Goal: Task Accomplishment & Management: Manage account settings

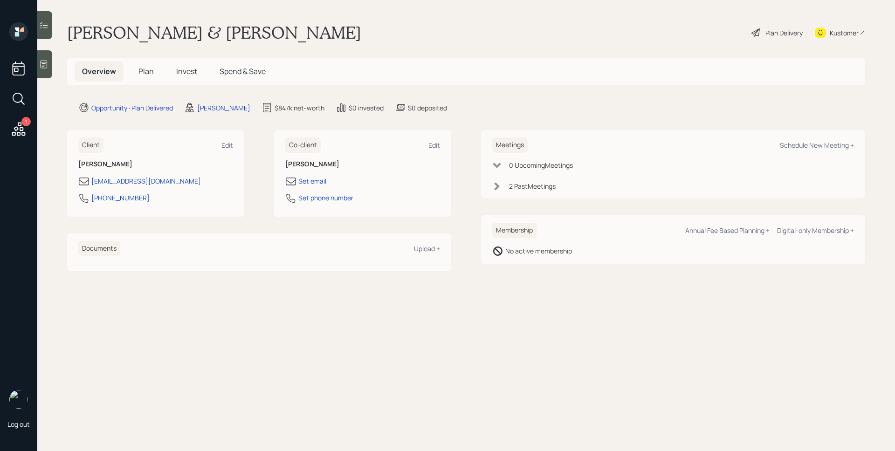
click at [25, 125] on div "1" at bounding box center [25, 121] width 9 height 9
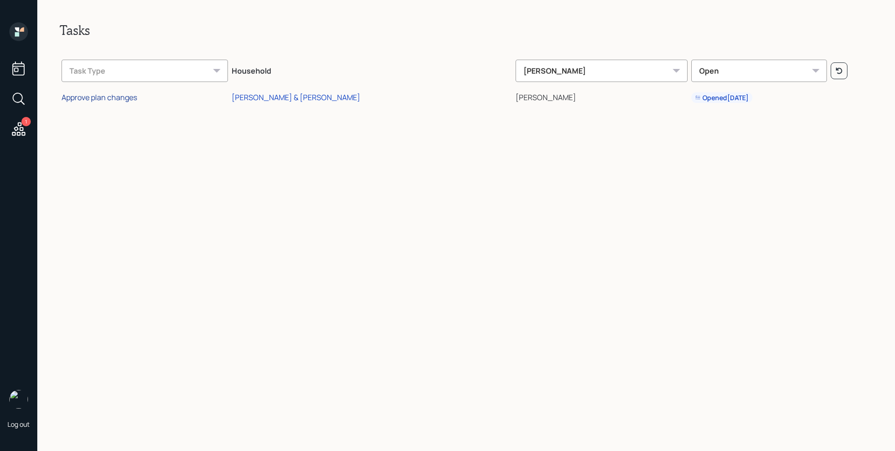
click at [115, 99] on div "Approve plan changes" at bounding box center [98, 97] width 75 height 10
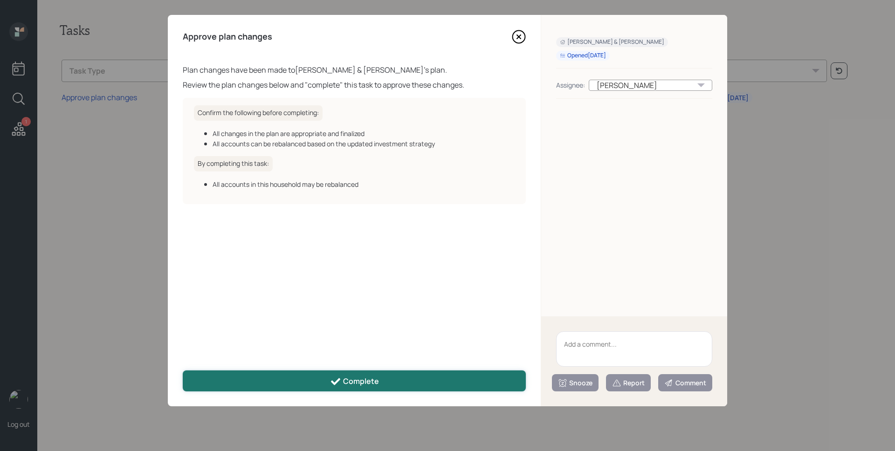
click at [364, 376] on div "Complete" at bounding box center [354, 381] width 49 height 11
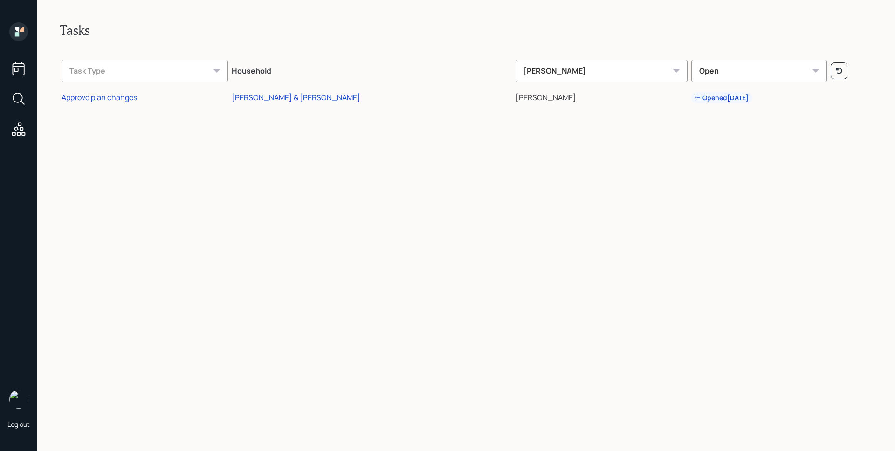
click at [18, 26] on icon at bounding box center [18, 31] width 19 height 19
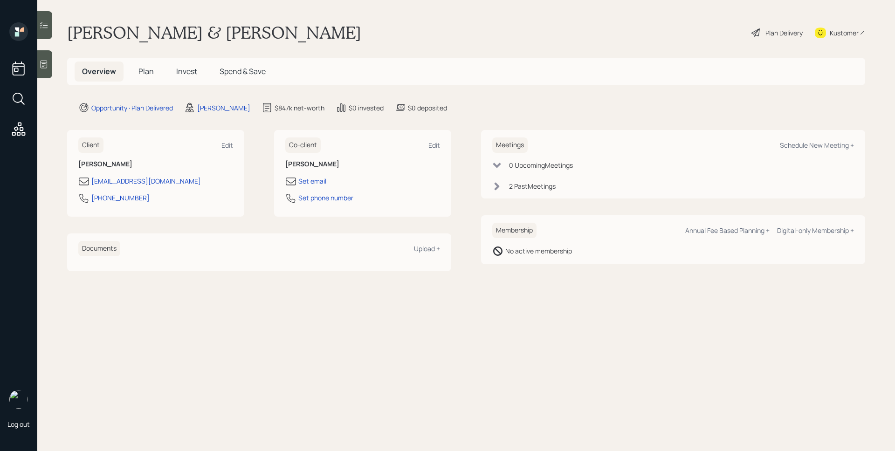
click at [144, 68] on span "Plan" at bounding box center [145, 71] width 15 height 10
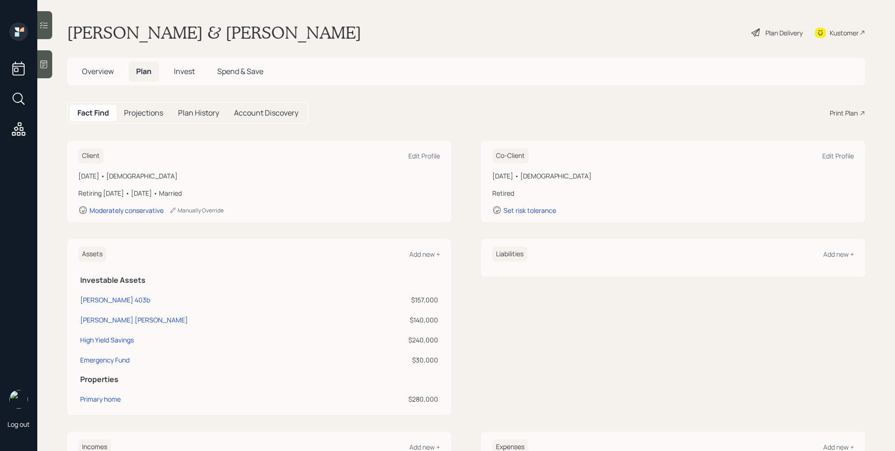
click at [768, 30] on div "Plan Delivery" at bounding box center [783, 33] width 37 height 10
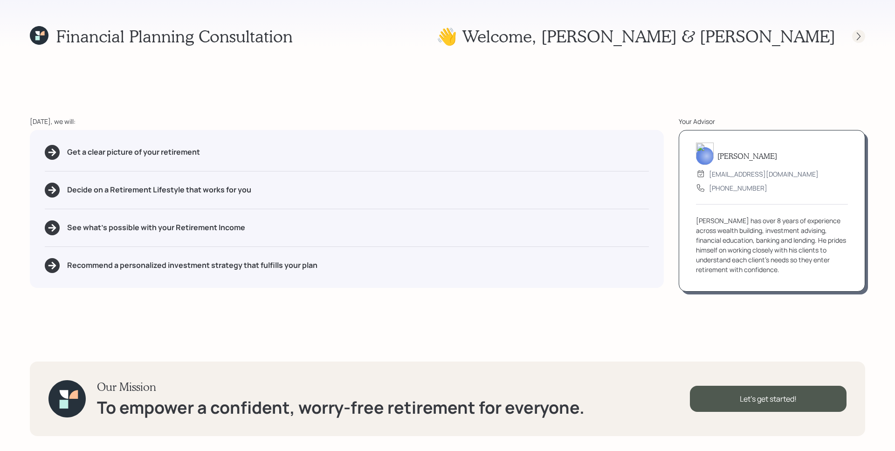
click at [860, 37] on icon at bounding box center [858, 36] width 9 height 9
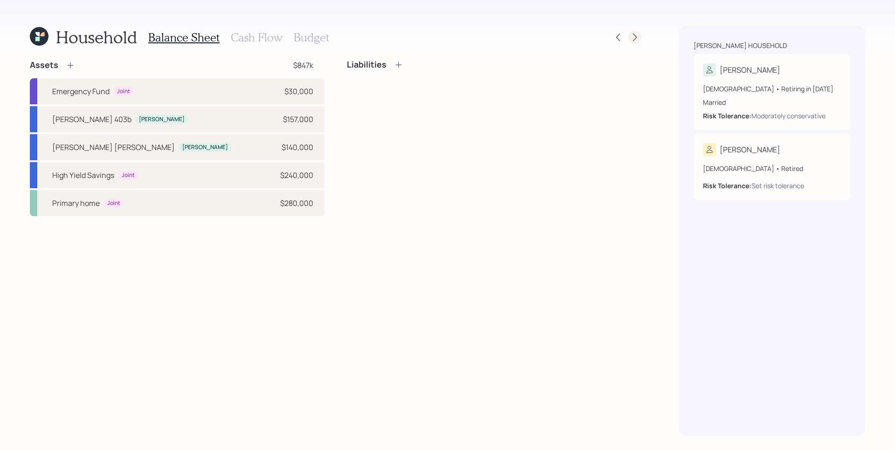
click at [636, 38] on icon at bounding box center [634, 37] width 9 height 9
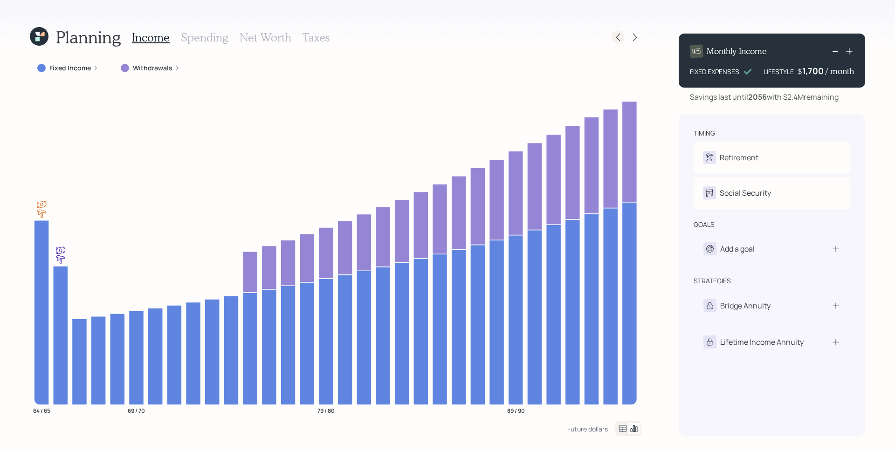
click at [618, 37] on icon at bounding box center [617, 37] width 9 height 9
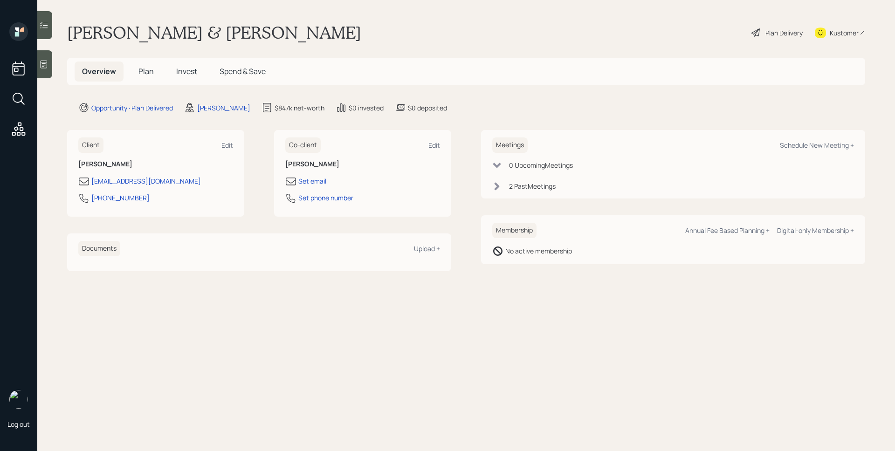
click at [770, 34] on div "Plan Delivery" at bounding box center [783, 33] width 37 height 10
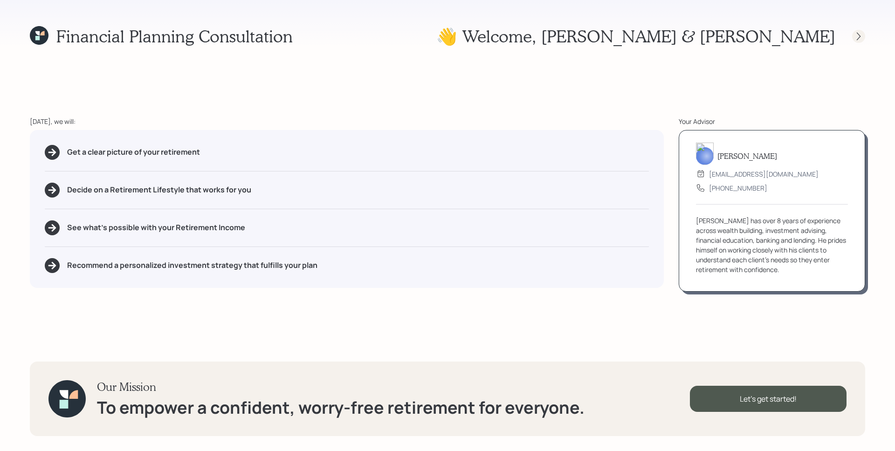
click at [861, 37] on icon at bounding box center [858, 36] width 9 height 9
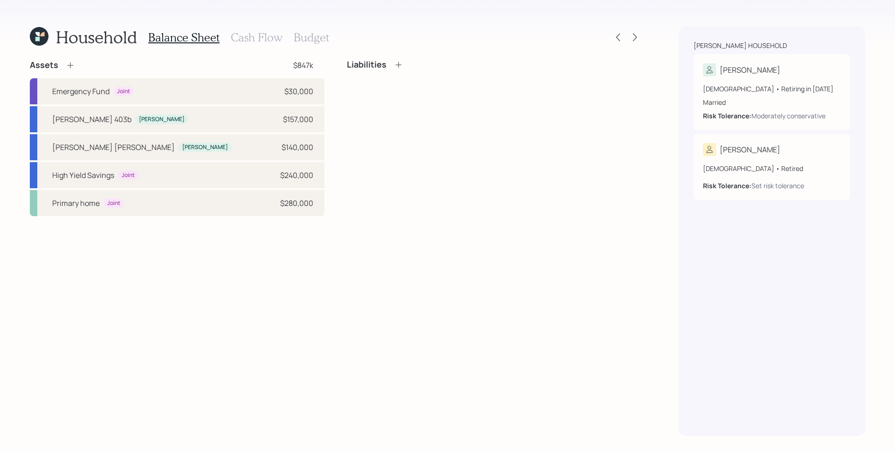
click at [642, 36] on div "Household Balance Sheet Cash Flow Budget Assets $847k Emergency Fund Joint $30,…" at bounding box center [447, 225] width 895 height 451
click at [639, 36] on icon at bounding box center [634, 37] width 9 height 9
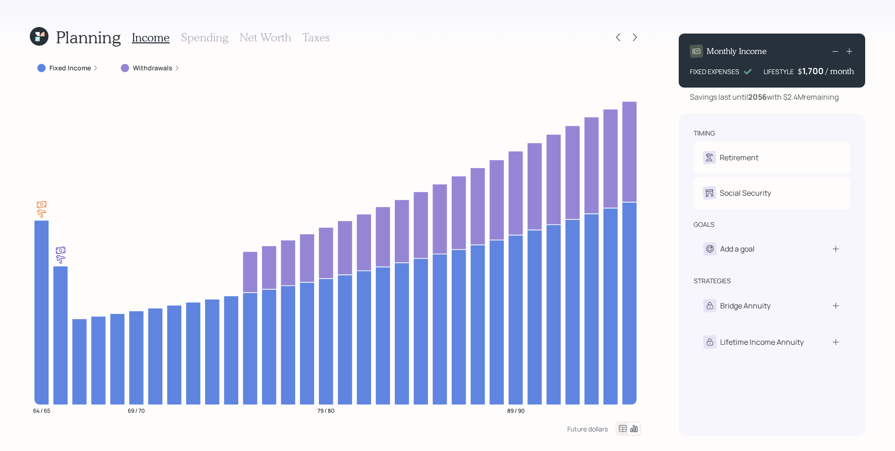
click at [94, 65] on icon at bounding box center [96, 68] width 6 height 6
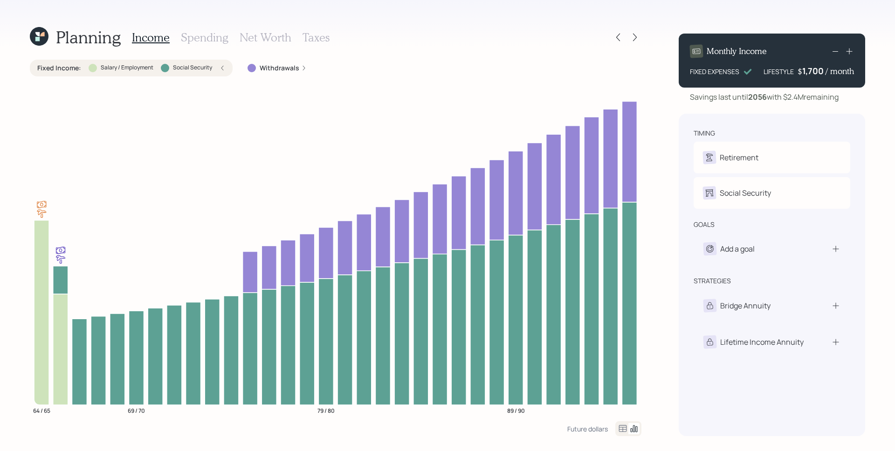
click at [196, 38] on h3 "Spending" at bounding box center [205, 38] width 48 height 14
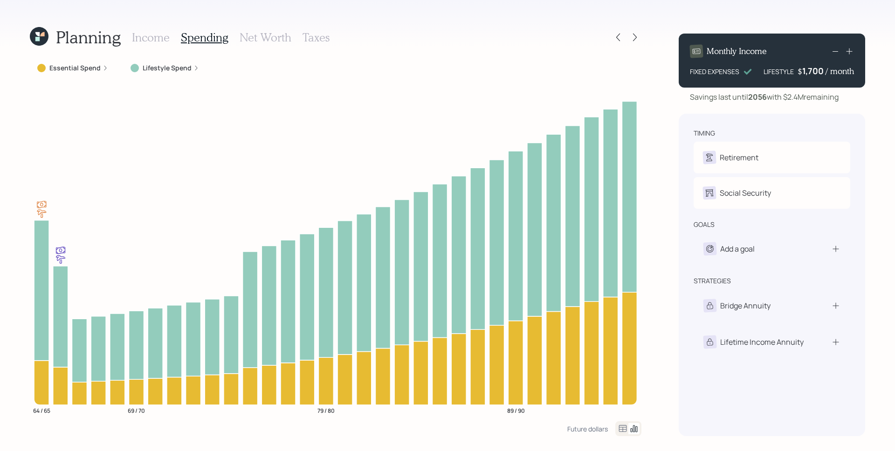
click at [157, 70] on label "Lifestyle Spend" at bounding box center [167, 67] width 49 height 9
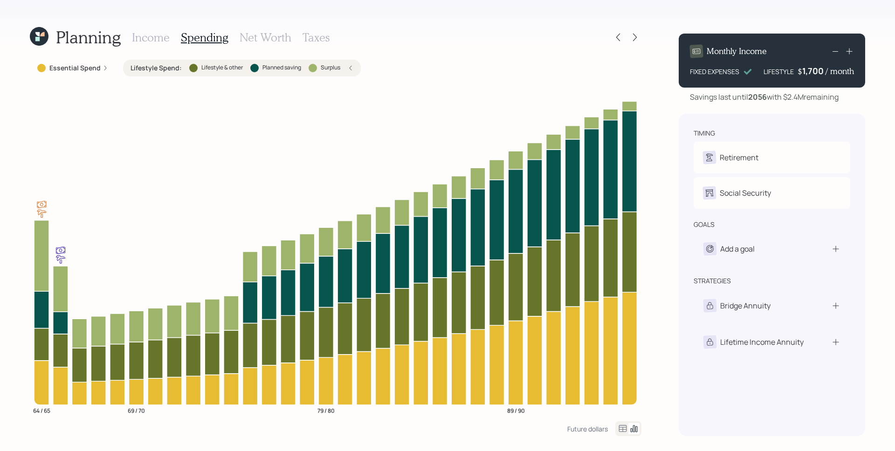
click at [348, 72] on div "Lifestyle Spend : Lifestyle & other Planned saving Surplus" at bounding box center [242, 68] width 238 height 17
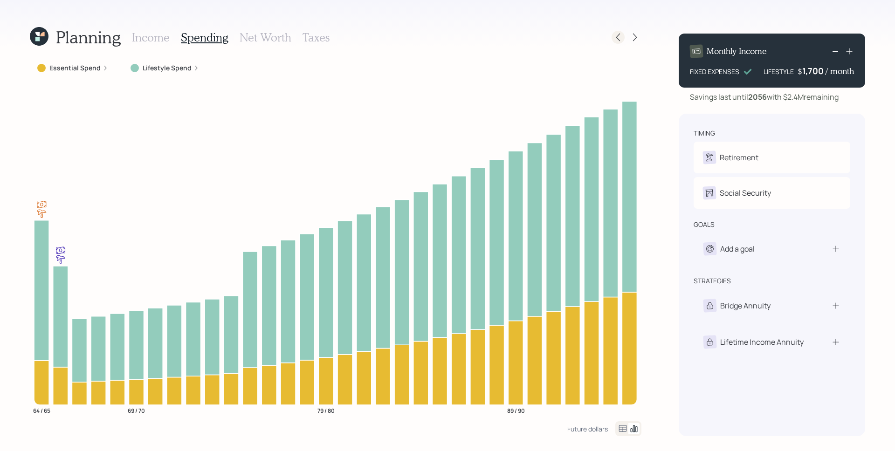
click at [615, 34] on icon at bounding box center [617, 37] width 9 height 9
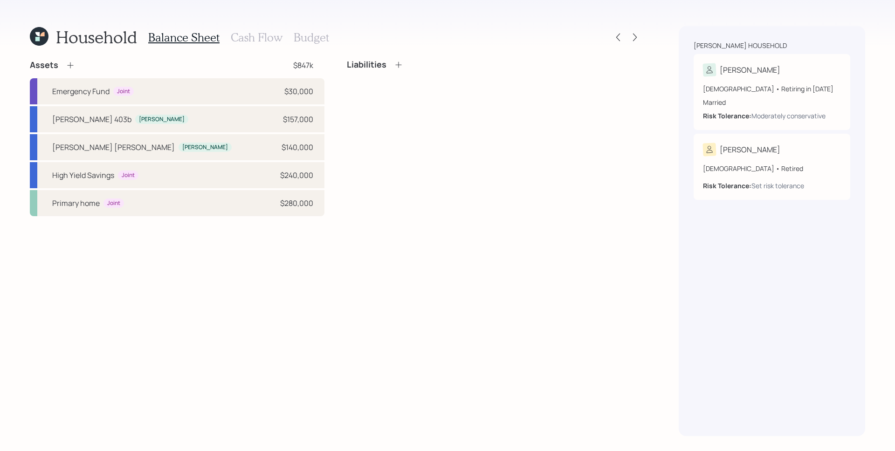
click at [264, 41] on h3 "Cash Flow" at bounding box center [257, 38] width 52 height 14
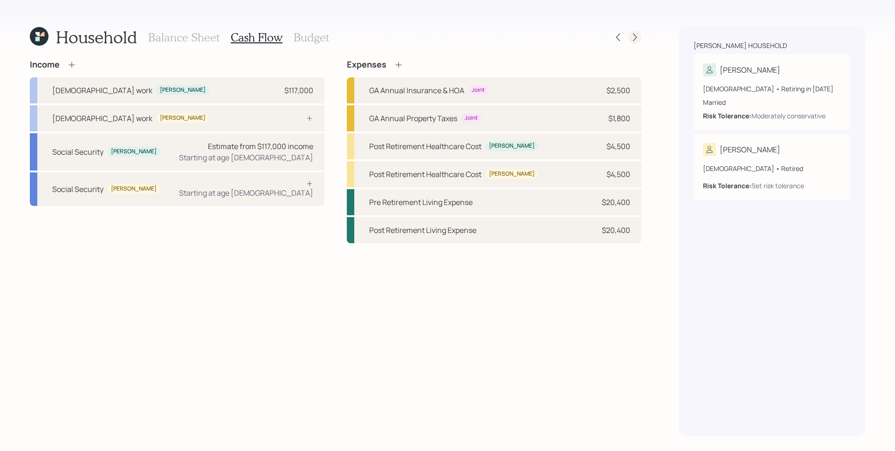
click at [631, 36] on icon at bounding box center [634, 37] width 9 height 9
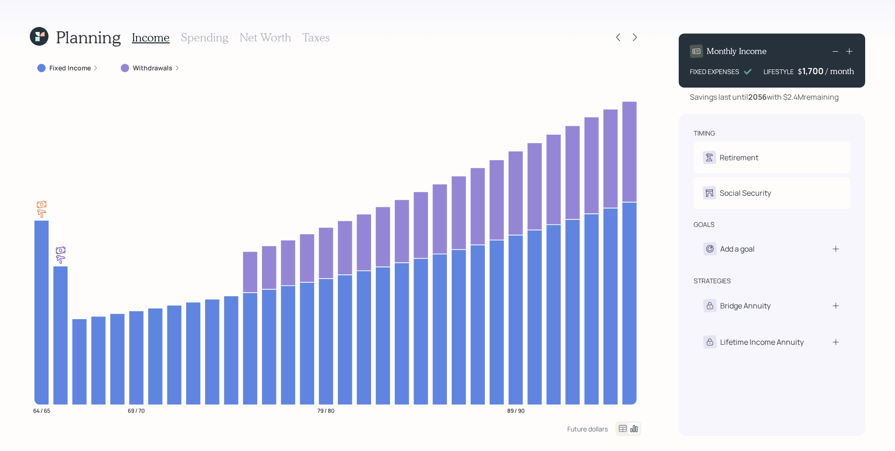
click at [201, 42] on h3 "Spending" at bounding box center [205, 38] width 48 height 14
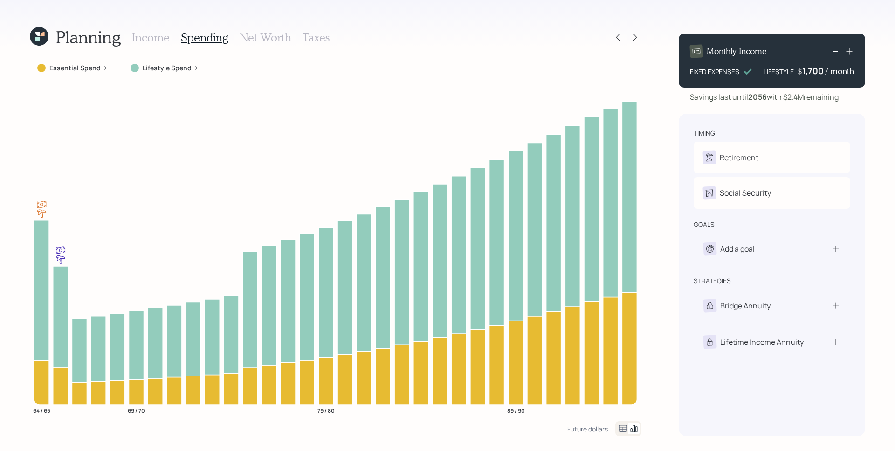
click at [171, 65] on label "Lifestyle Spend" at bounding box center [167, 67] width 49 height 9
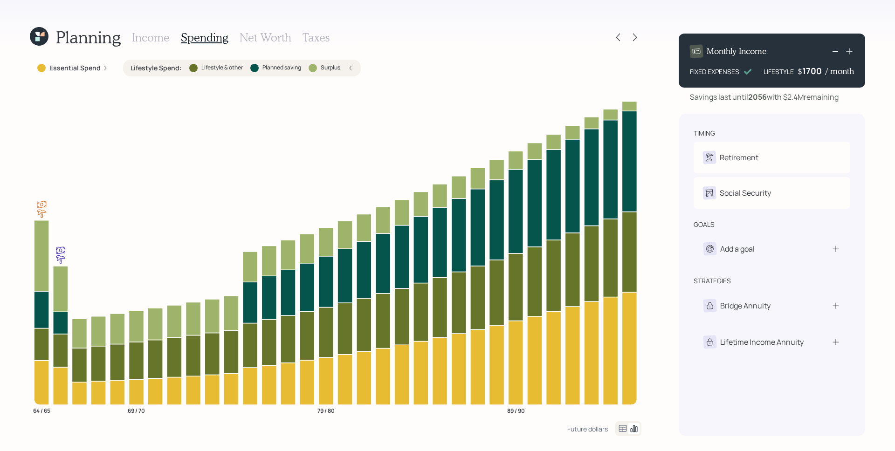
click at [815, 72] on div "1700" at bounding box center [813, 70] width 23 height 11
click at [739, 123] on div "timing Retirement G Retire at 64y 8m S Retired Social Security G Elect at 65y 8…" at bounding box center [771, 275] width 186 height 322
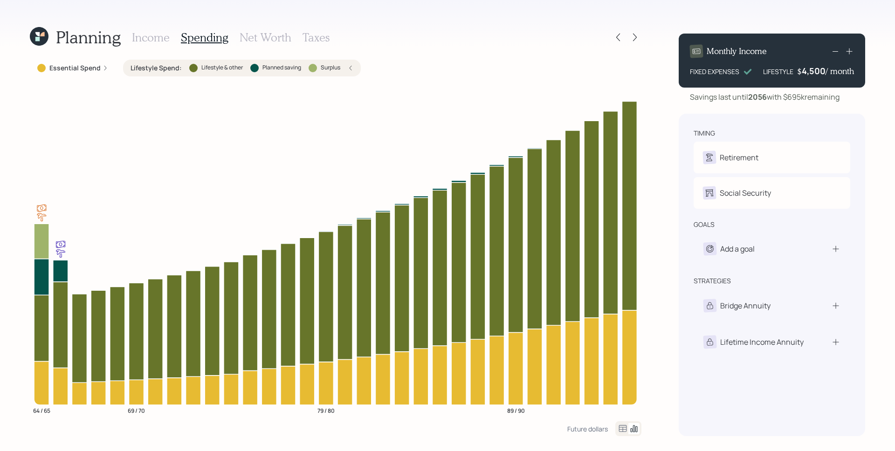
click at [813, 76] on div "4,500" at bounding box center [813, 70] width 24 height 11
click at [813, 76] on div "4500" at bounding box center [813, 70] width 23 height 11
click at [788, 108] on div "Monthly Income FIXED EXPENSES LIFESTYLE $ 1700 / month Savings last until [DATE…" at bounding box center [771, 231] width 186 height 410
